Goal: Task Accomplishment & Management: Use online tool/utility

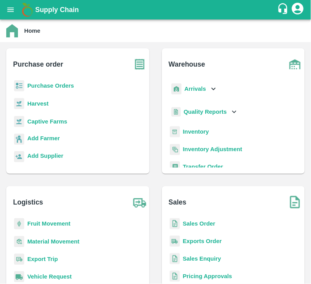
click at [57, 86] on b "Purchase Orders" at bounding box center [50, 86] width 47 height 6
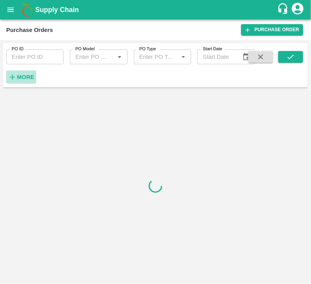
click at [27, 77] on strong "More" at bounding box center [26, 77] width 18 height 6
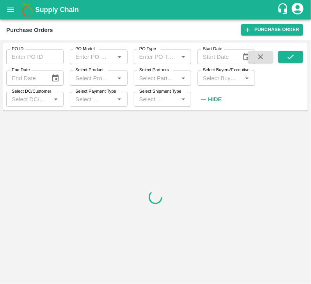
click at [219, 80] on input "Select Buyers/Executive" at bounding box center [220, 78] width 40 height 10
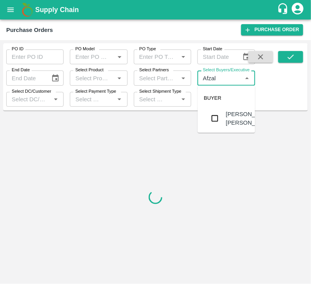
type input "Afzal"
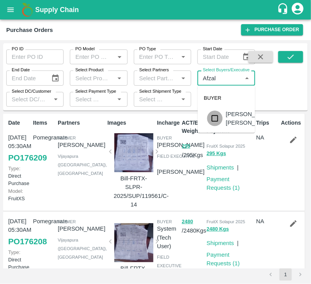
click at [213, 123] on input "checkbox" at bounding box center [215, 119] width 16 height 16
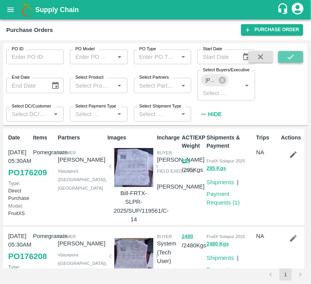
click at [285, 55] on button "submit" at bounding box center [290, 57] width 25 height 12
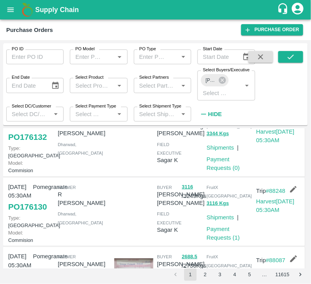
scroll to position [105, 0]
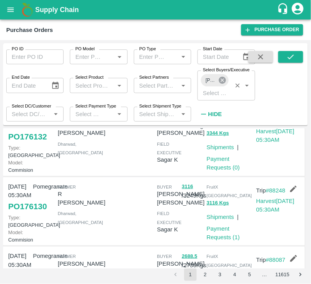
click at [225, 79] on icon at bounding box center [221, 80] width 7 height 7
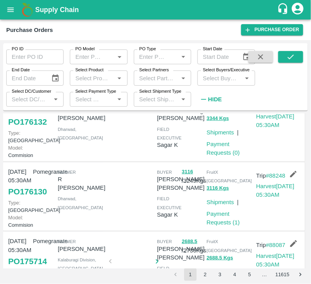
click at [223, 80] on input "Select Buyers/Executive" at bounding box center [220, 78] width 40 height 10
type input "agar"
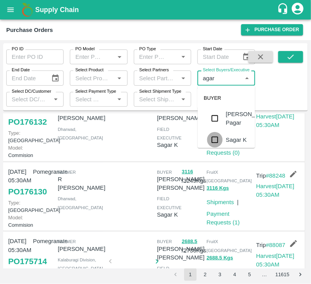
click at [217, 142] on input "checkbox" at bounding box center [215, 140] width 16 height 16
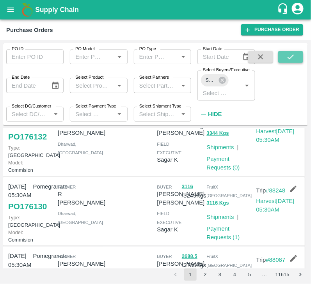
click at [300, 57] on button "submit" at bounding box center [290, 57] width 25 height 12
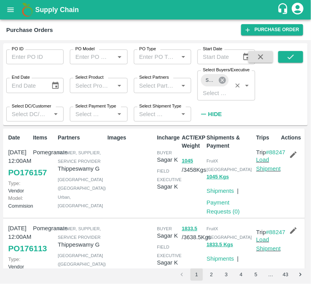
click at [223, 82] on icon at bounding box center [221, 80] width 7 height 7
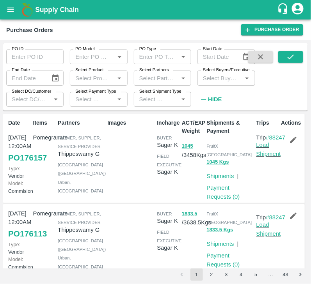
click at [210, 81] on input "Select Buyers/Executive" at bounding box center [220, 78] width 40 height 10
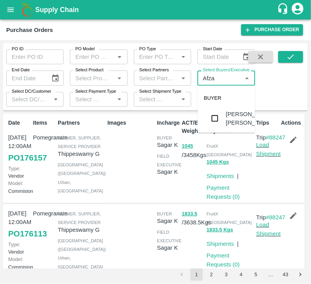
type input "Afzal"
click at [212, 125] on input "checkbox" at bounding box center [215, 119] width 16 height 16
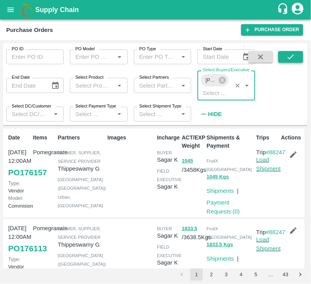
click at [288, 53] on icon "submit" at bounding box center [290, 57] width 9 height 9
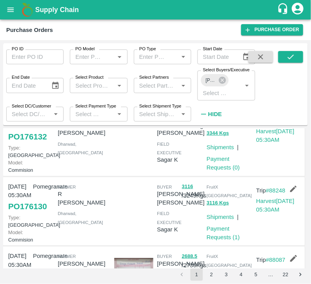
scroll to position [106, 0]
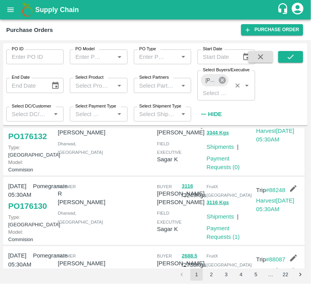
click at [220, 78] on icon at bounding box center [221, 80] width 7 height 7
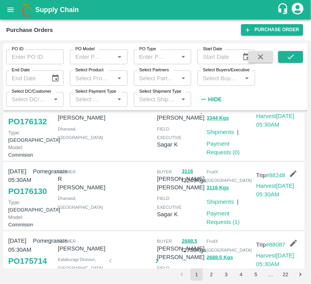
click at [216, 80] on input "Select Buyers/Executive" at bounding box center [220, 78] width 40 height 10
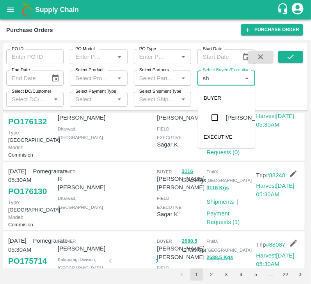
type input "s"
type input "k"
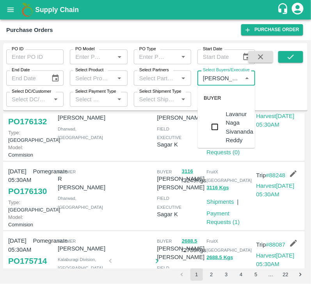
type input "lavanu"
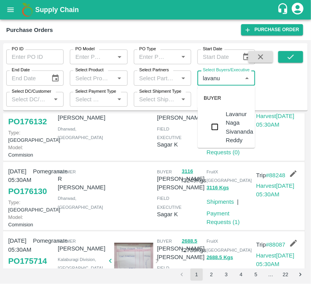
click at [219, 125] on input "checkbox" at bounding box center [215, 127] width 16 height 16
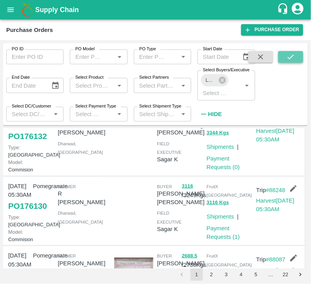
click at [291, 55] on icon "submit" at bounding box center [290, 57] width 9 height 9
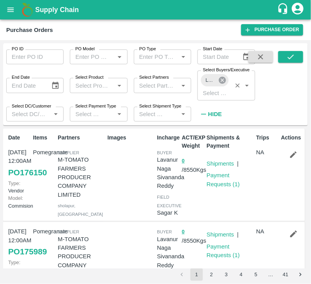
click at [219, 76] on icon at bounding box center [222, 80] width 9 height 9
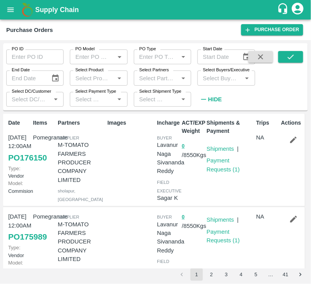
click at [219, 82] on input "Select Buyers/Executive" at bounding box center [220, 78] width 40 height 10
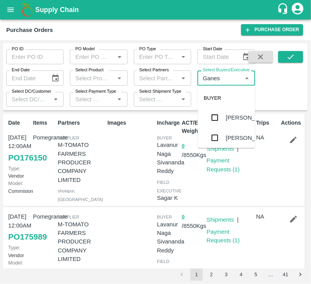
type input "Ganesh"
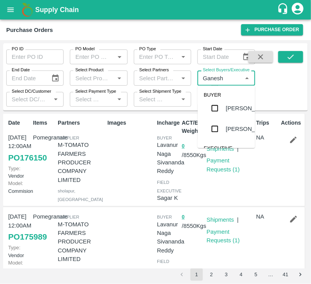
scroll to position [31, 0]
click at [214, 115] on input "checkbox" at bounding box center [215, 107] width 16 height 16
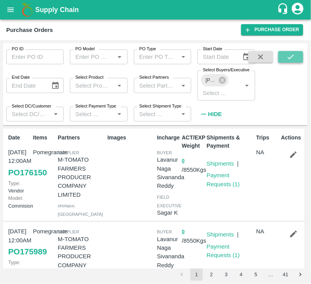
click at [284, 53] on button "submit" at bounding box center [290, 57] width 25 height 12
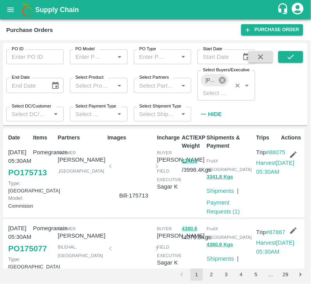
click at [223, 78] on icon at bounding box center [221, 80] width 7 height 7
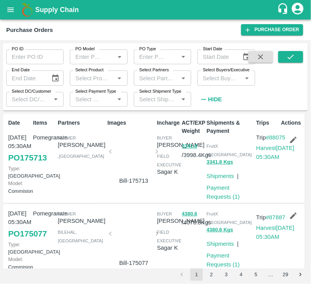
click at [210, 77] on input "Select Buyers/Executive" at bounding box center [220, 78] width 40 height 10
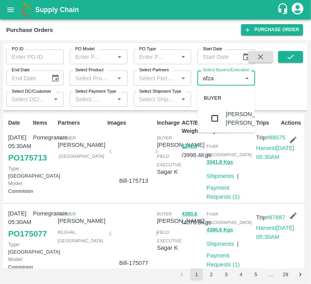
type input "afzal"
click at [216, 123] on input "checkbox" at bounding box center [215, 119] width 16 height 16
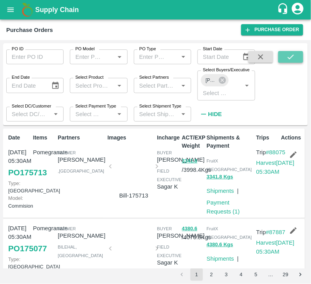
click at [286, 52] on button "submit" at bounding box center [290, 57] width 25 height 12
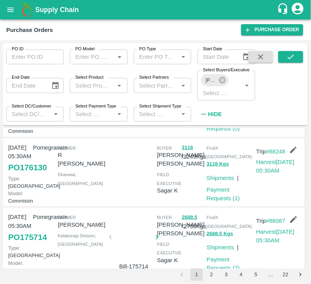
scroll to position [265, 0]
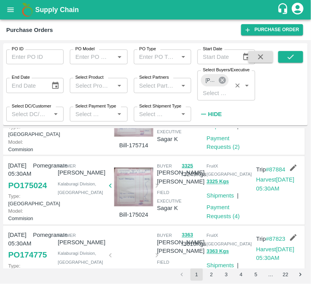
click at [223, 79] on icon at bounding box center [222, 80] width 9 height 9
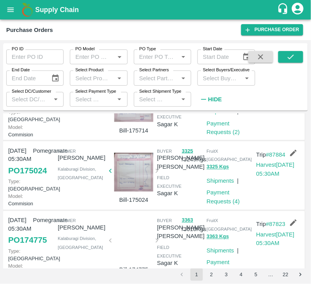
click at [214, 80] on input "Select Buyers/Executive" at bounding box center [220, 78] width 40 height 10
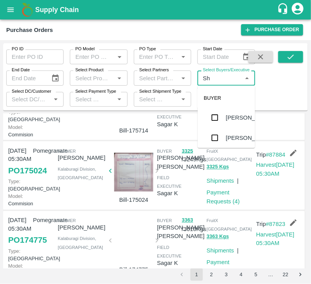
type input "S"
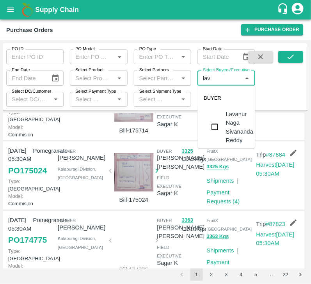
type input "lava"
click at [215, 126] on input "checkbox" at bounding box center [215, 127] width 16 height 16
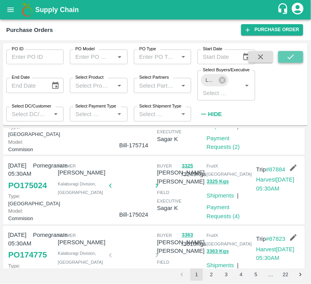
click at [290, 56] on icon "submit" at bounding box center [290, 57] width 9 height 9
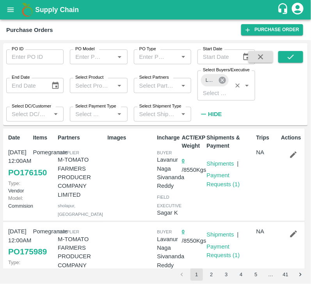
click at [220, 79] on icon at bounding box center [221, 80] width 7 height 7
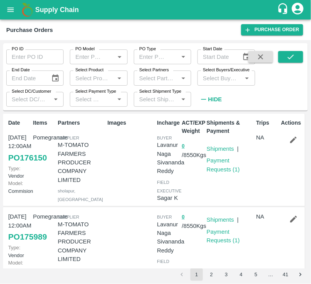
click at [210, 80] on input "Select Buyers/Executive" at bounding box center [220, 78] width 40 height 10
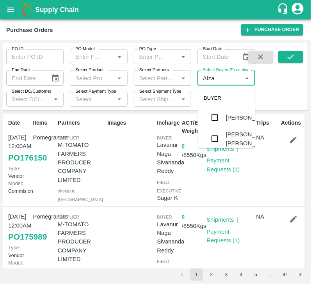
type input "Afzal"
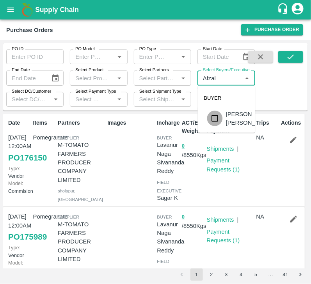
click at [215, 120] on input "checkbox" at bounding box center [215, 119] width 16 height 16
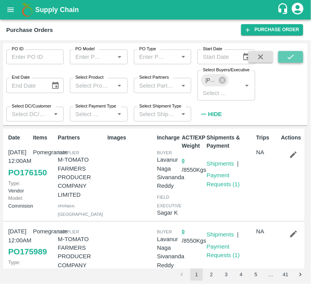
click at [293, 54] on icon "submit" at bounding box center [290, 57] width 9 height 9
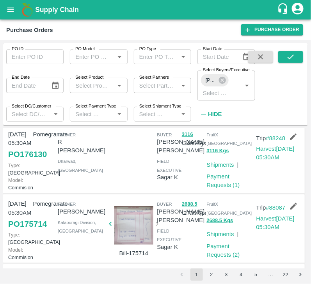
scroll to position [159, 0]
